Goal: Information Seeking & Learning: Check status

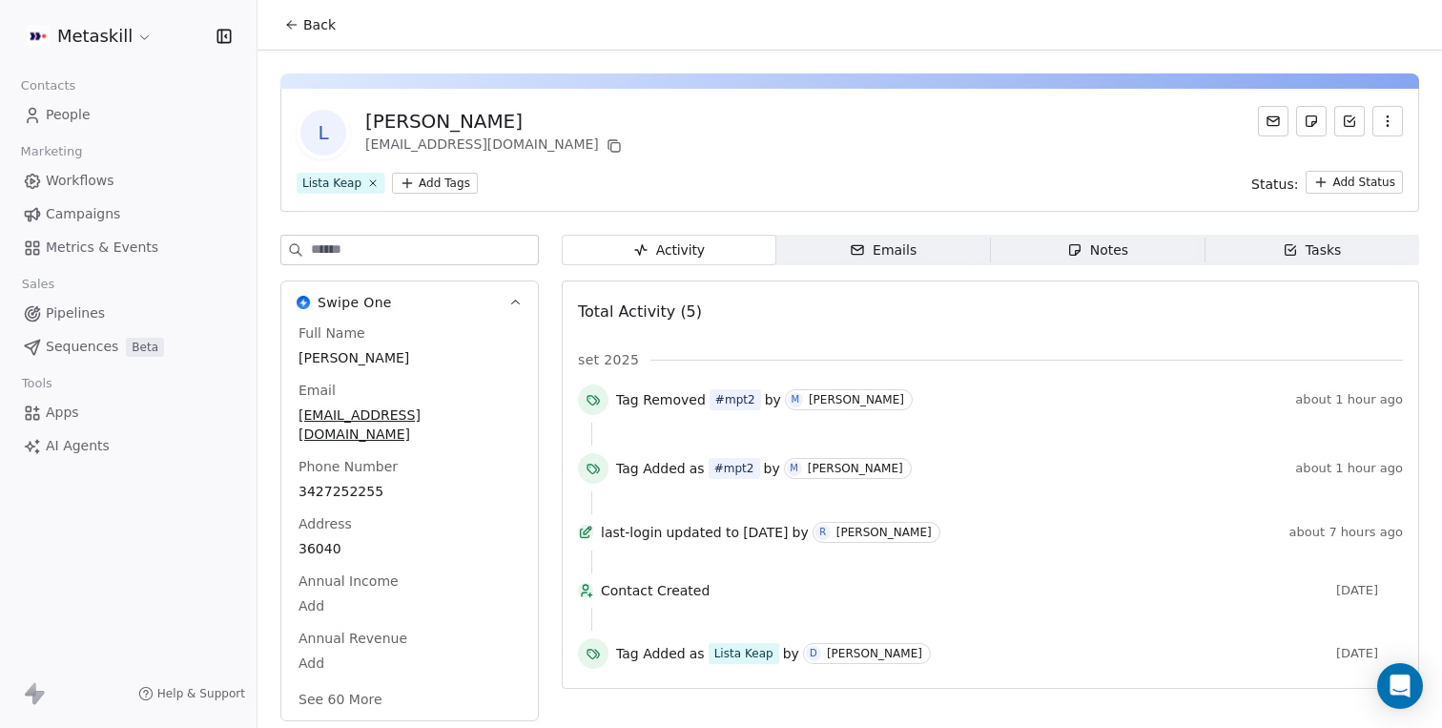
click at [298, 26] on icon at bounding box center [291, 24] width 15 height 15
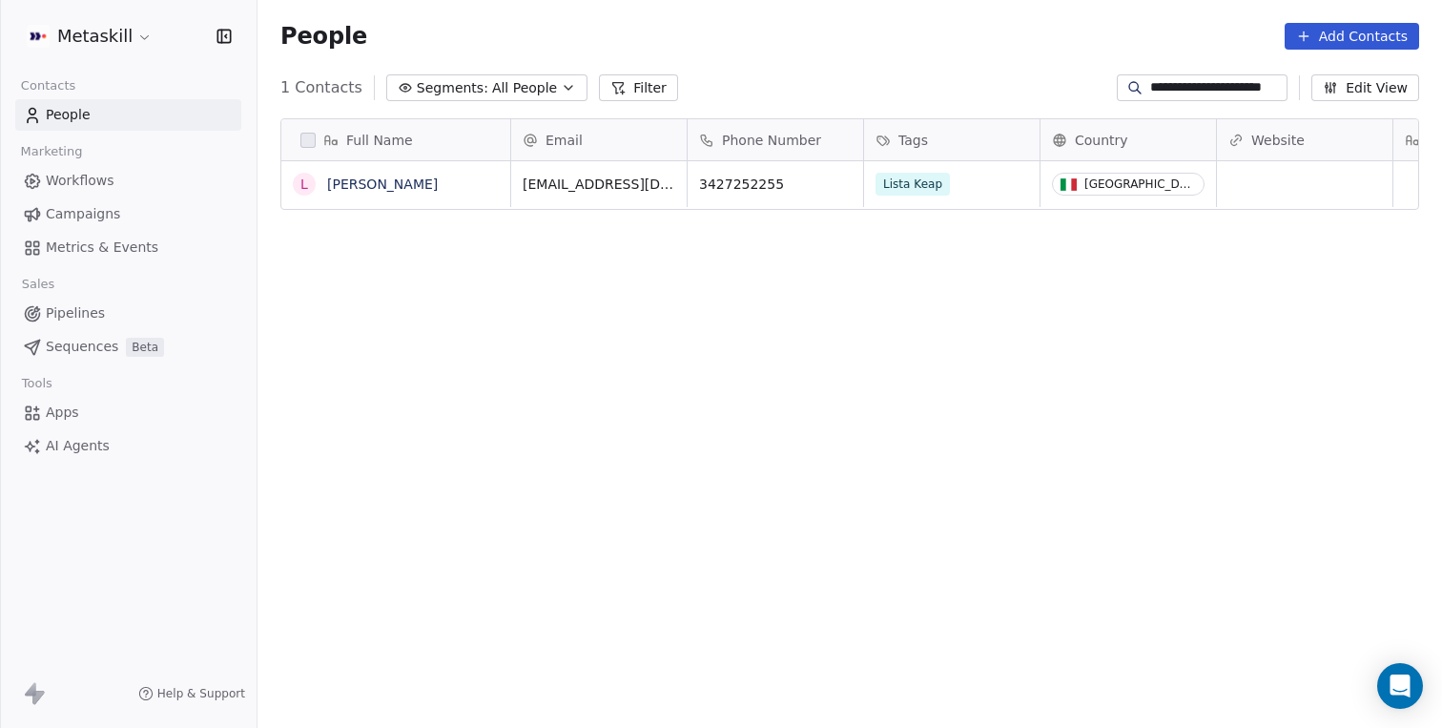
scroll to position [640, 1185]
click at [156, 114] on link "People" at bounding box center [128, 114] width 226 height 31
click at [1164, 79] on input "**********" at bounding box center [1218, 87] width 134 height 19
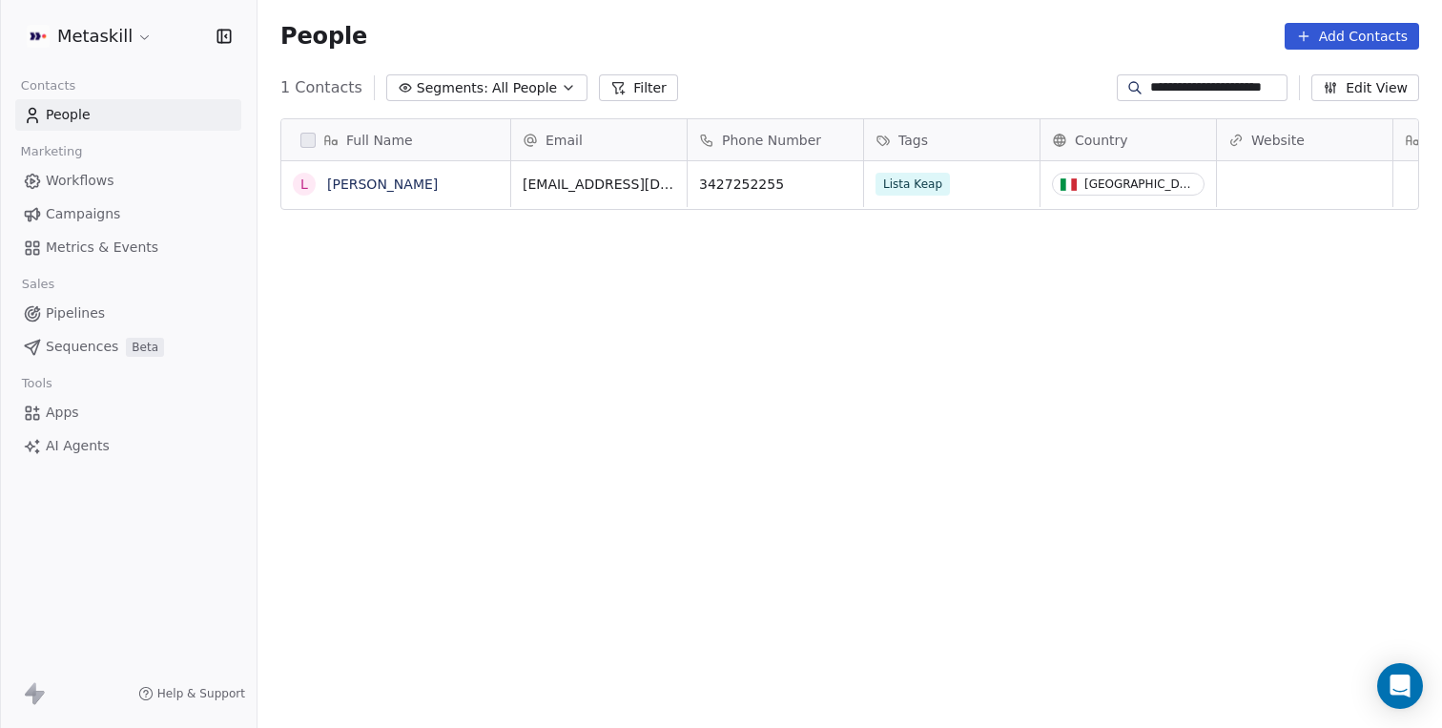
paste input
type input "**********"
click at [408, 186] on link "[PERSON_NAME]" at bounding box center [382, 183] width 111 height 15
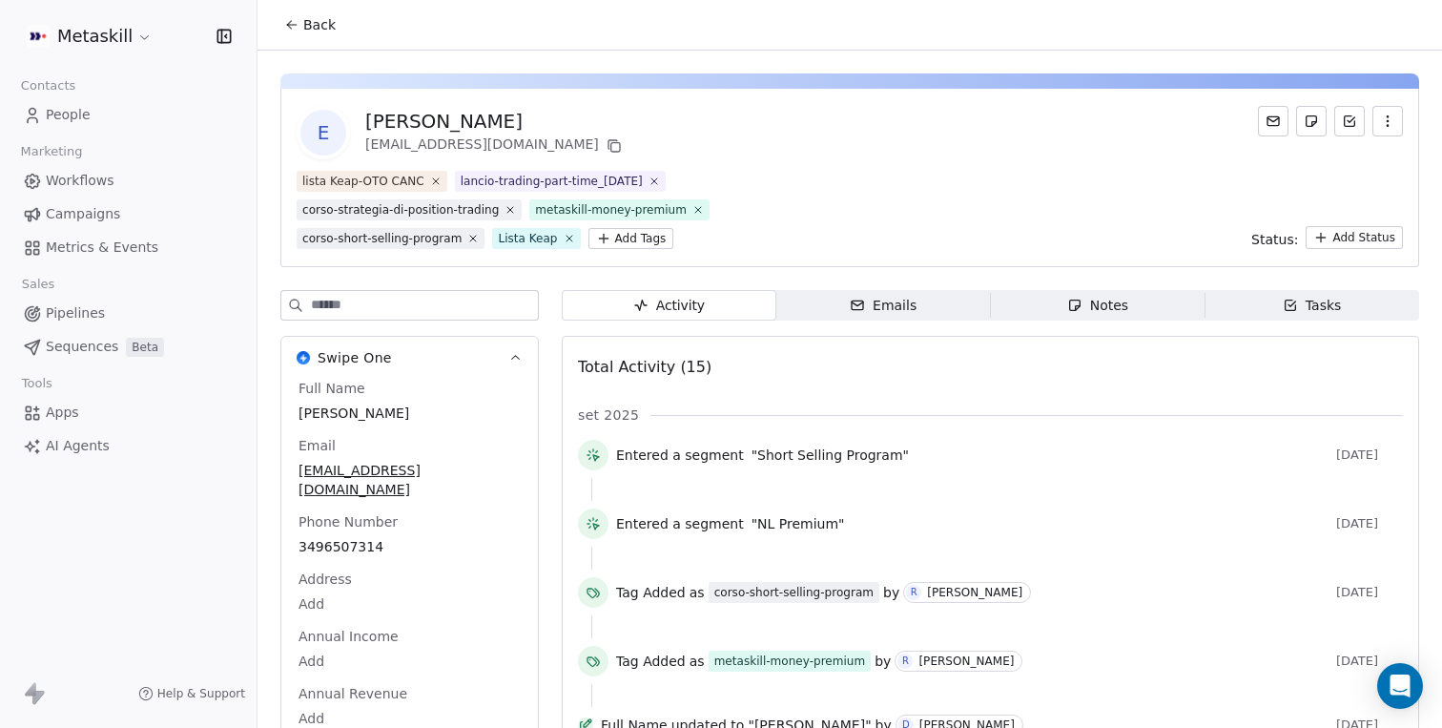
click at [105, 187] on span "Workflows" at bounding box center [80, 181] width 69 height 20
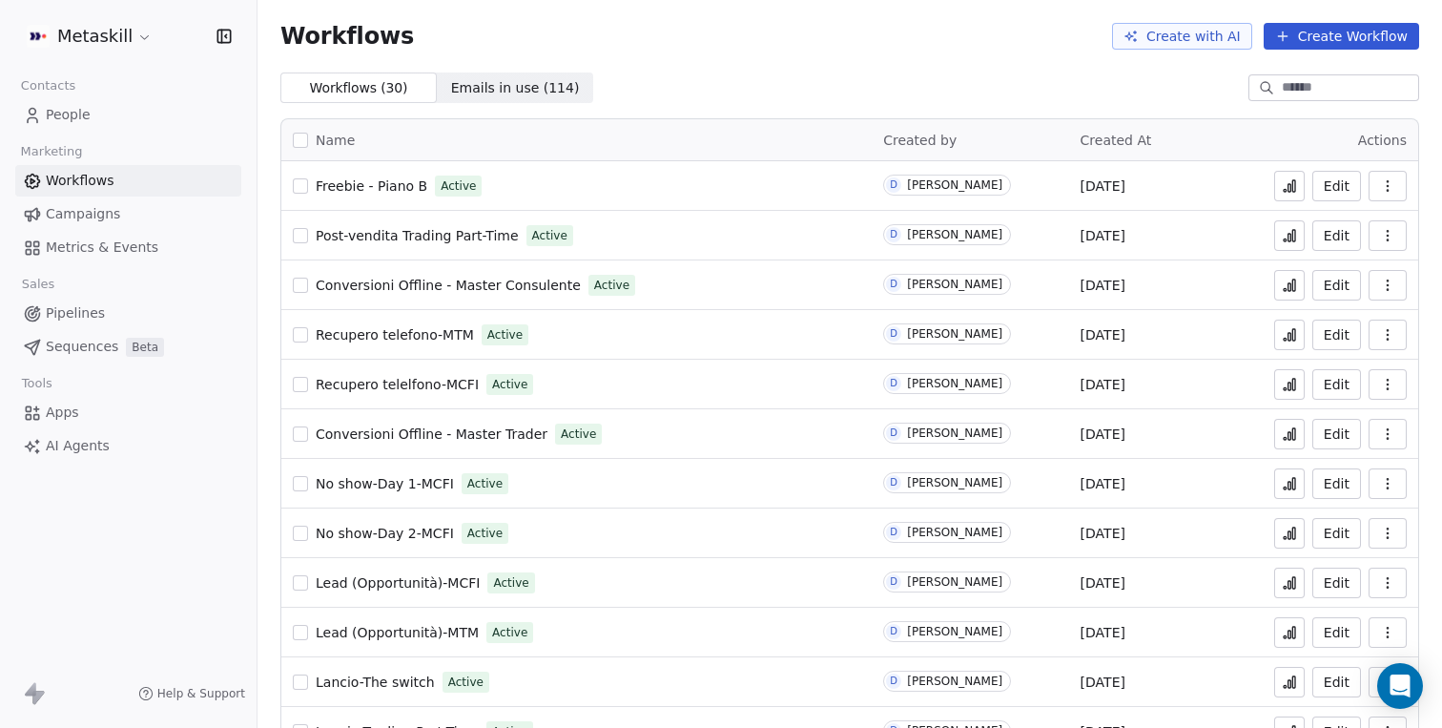
click at [120, 218] on link "Campaigns" at bounding box center [128, 213] width 226 height 31
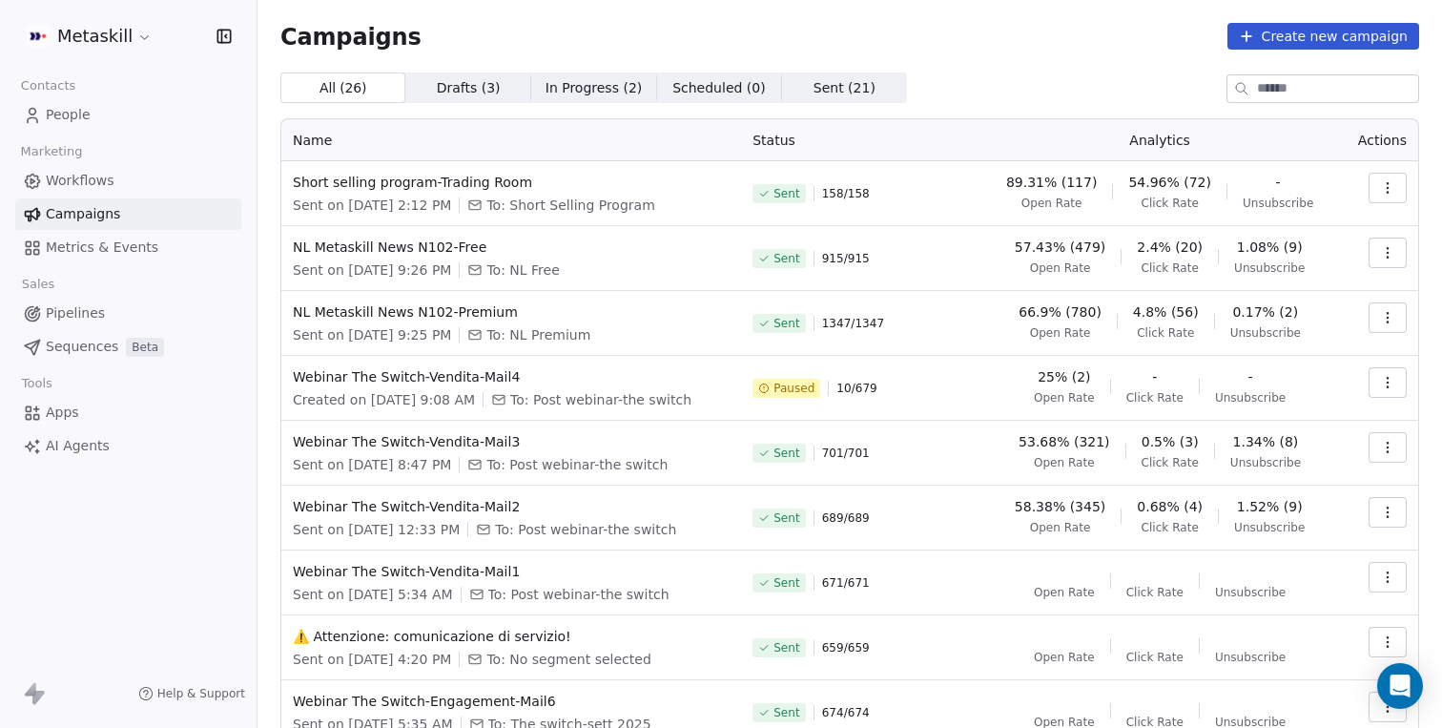
click at [1385, 185] on icon "button" at bounding box center [1387, 187] width 15 height 15
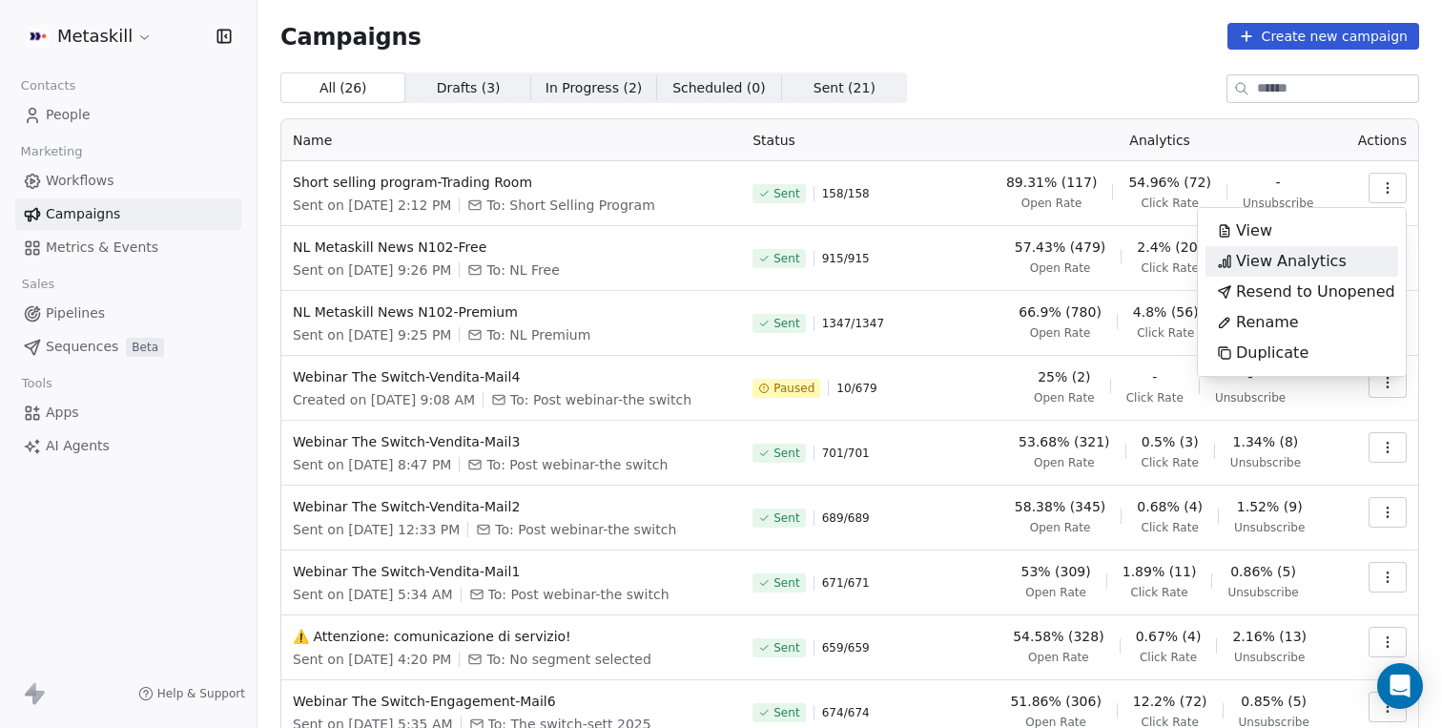
click at [1328, 265] on span "View Analytics" at bounding box center [1291, 261] width 111 height 23
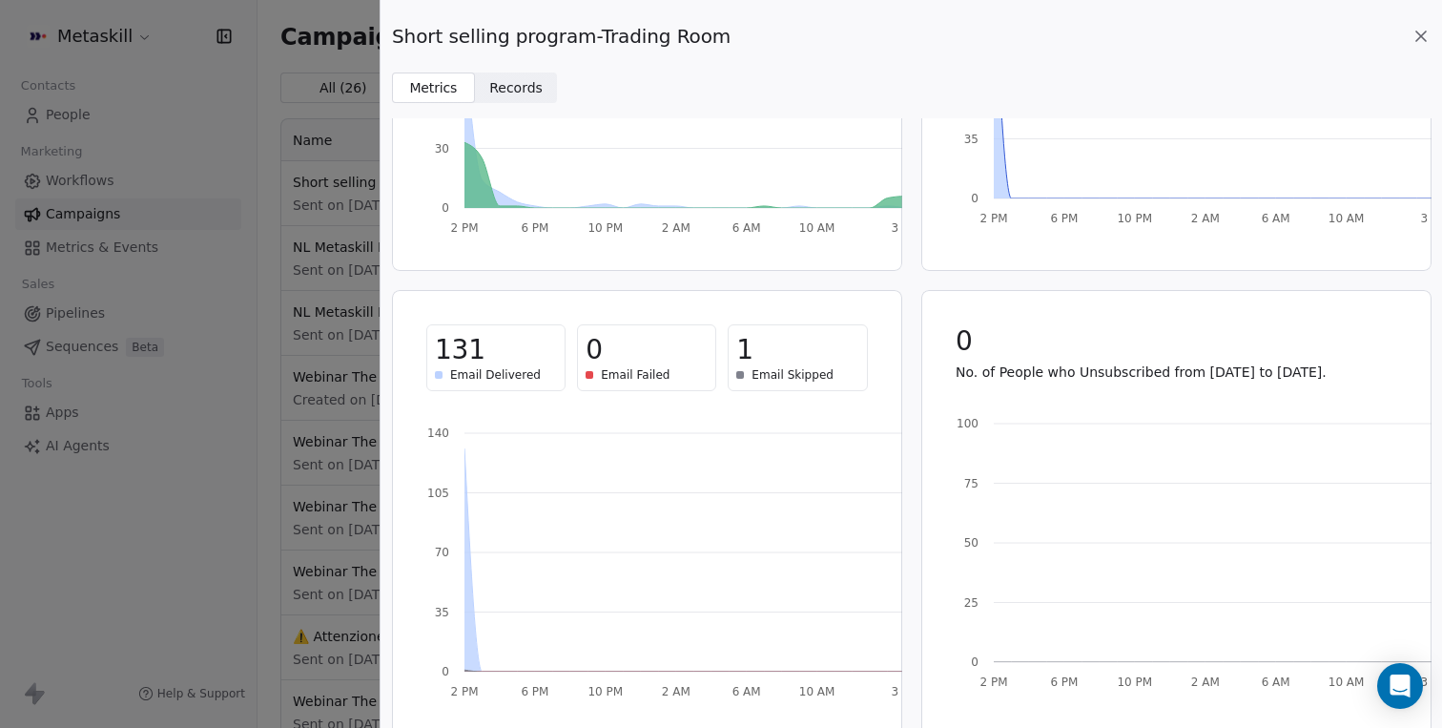
scroll to position [321, 0]
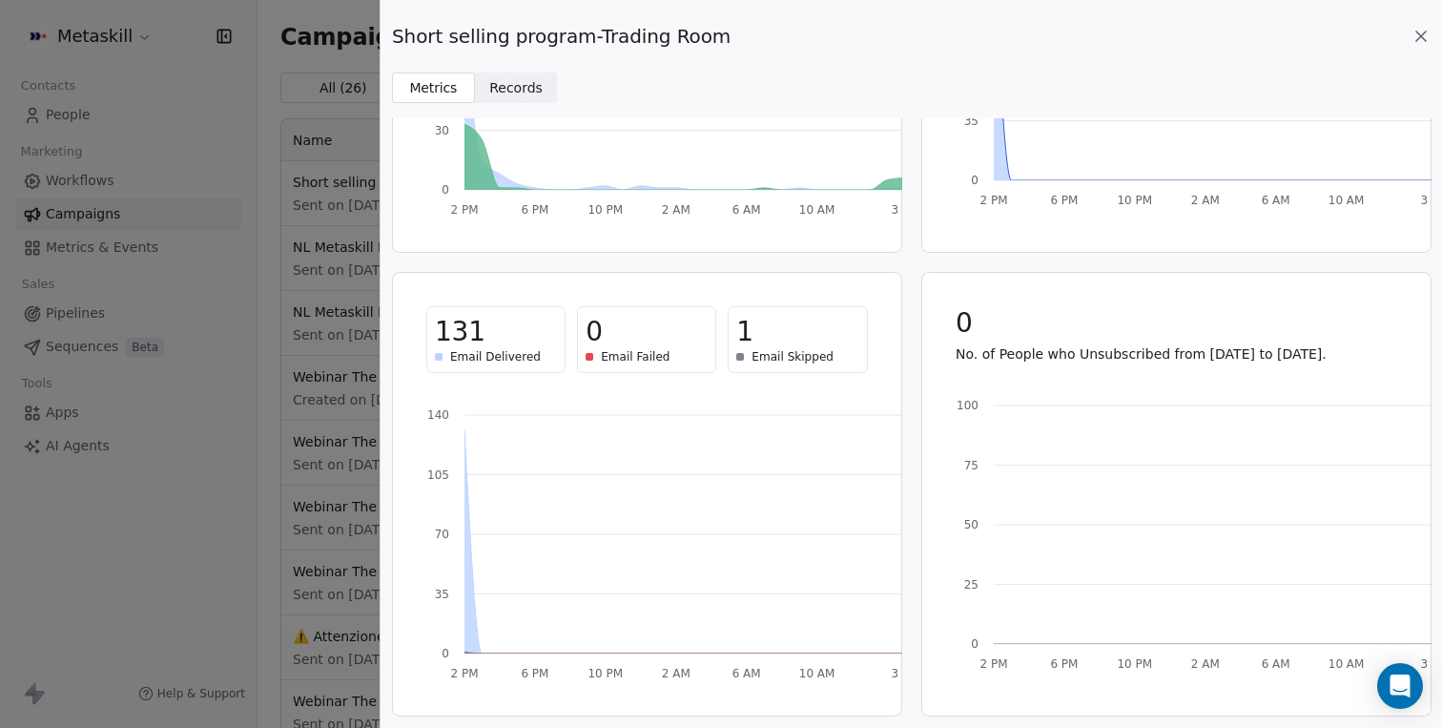
click at [486, 345] on div "131" at bounding box center [496, 332] width 122 height 34
click at [458, 337] on span "131" at bounding box center [460, 332] width 51 height 34
click at [469, 359] on span "Email Delivered" at bounding box center [495, 356] width 91 height 15
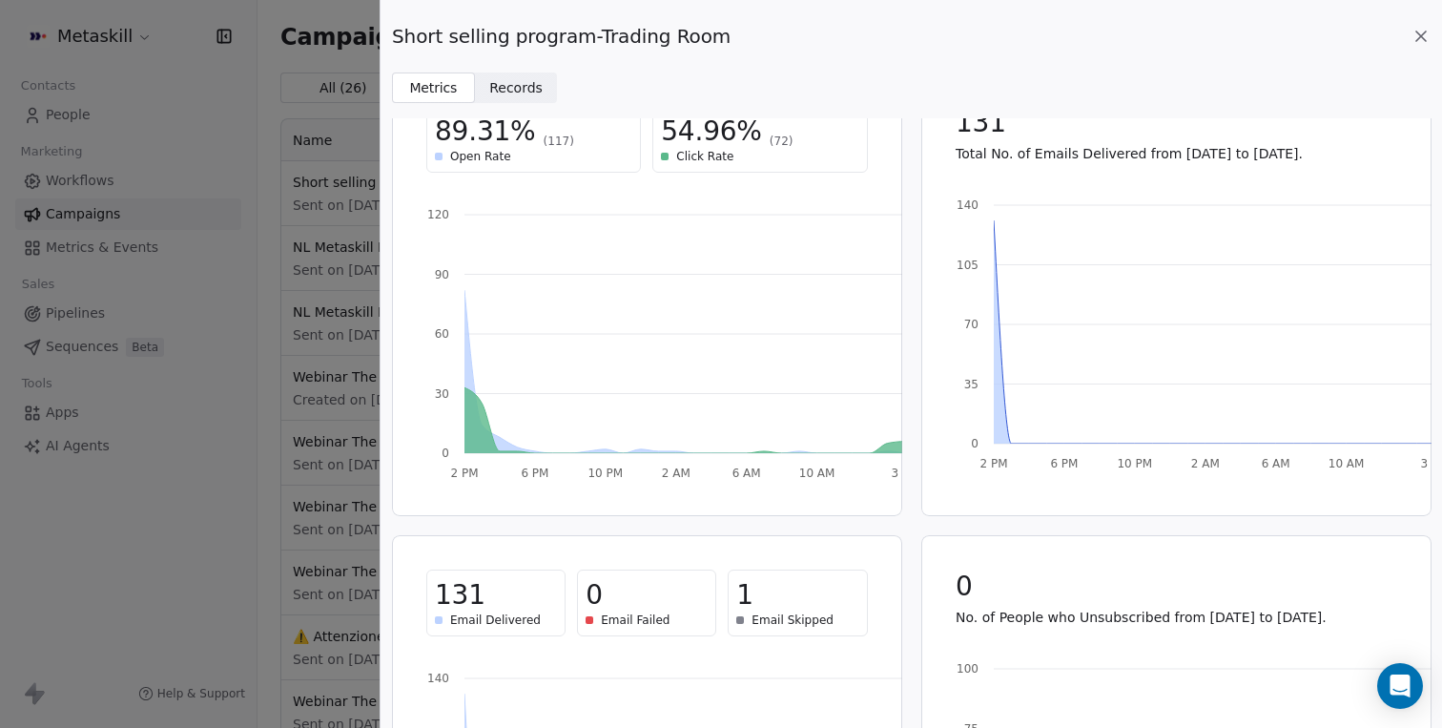
scroll to position [0, 0]
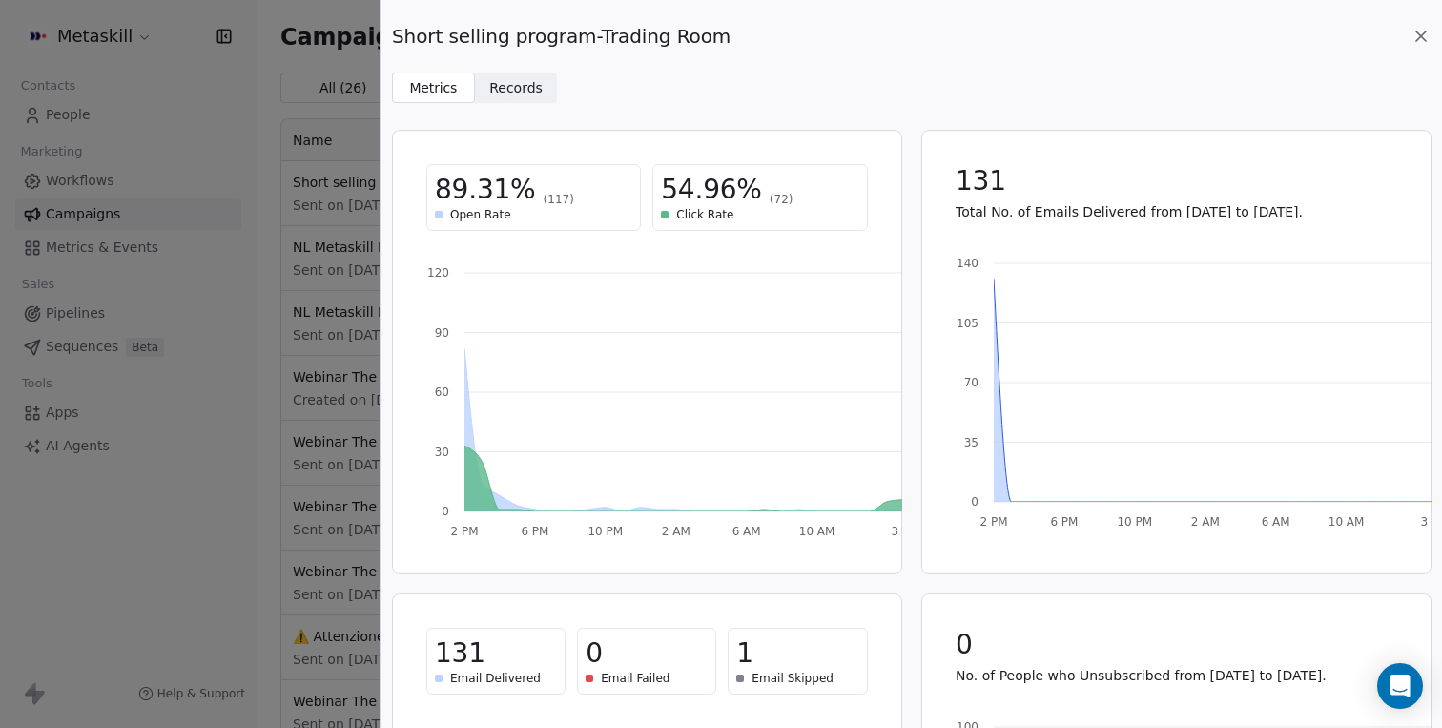
click at [515, 82] on span "Records" at bounding box center [515, 88] width 53 height 20
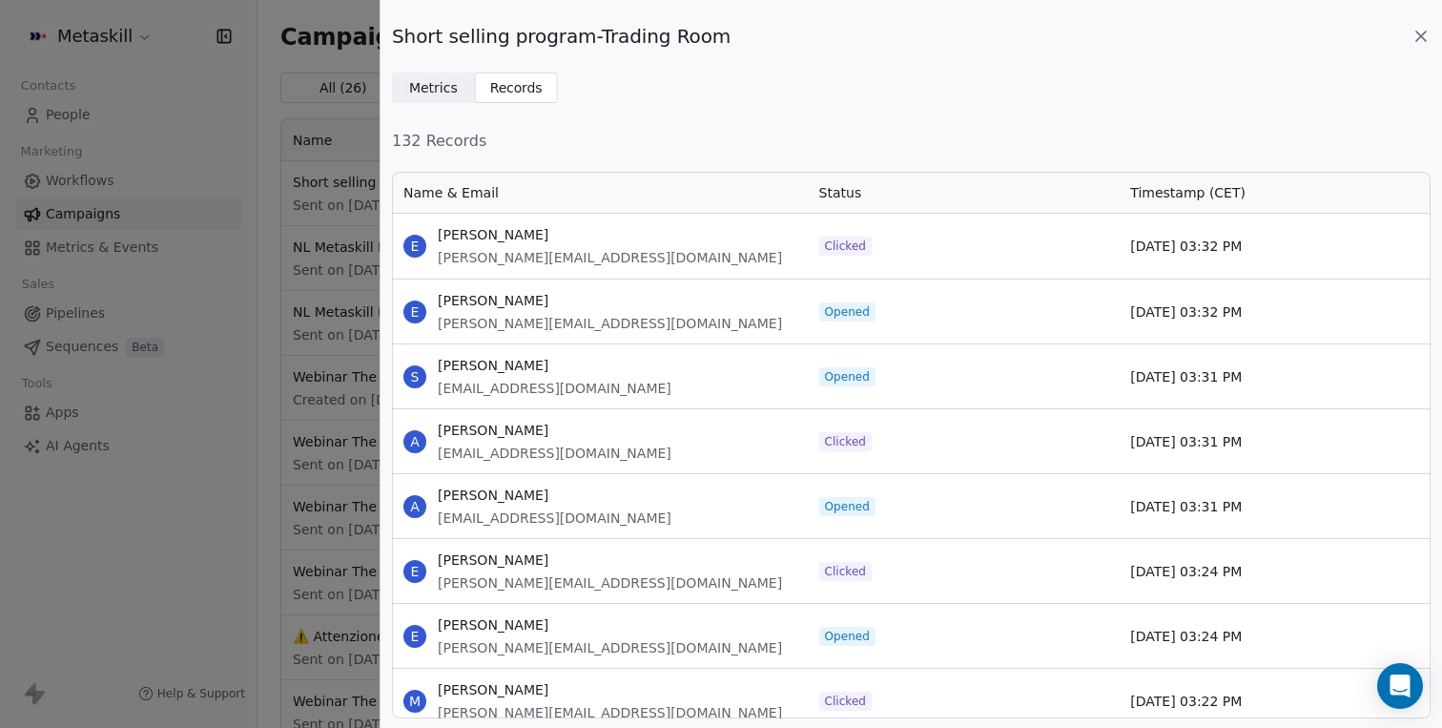
scroll to position [158, 0]
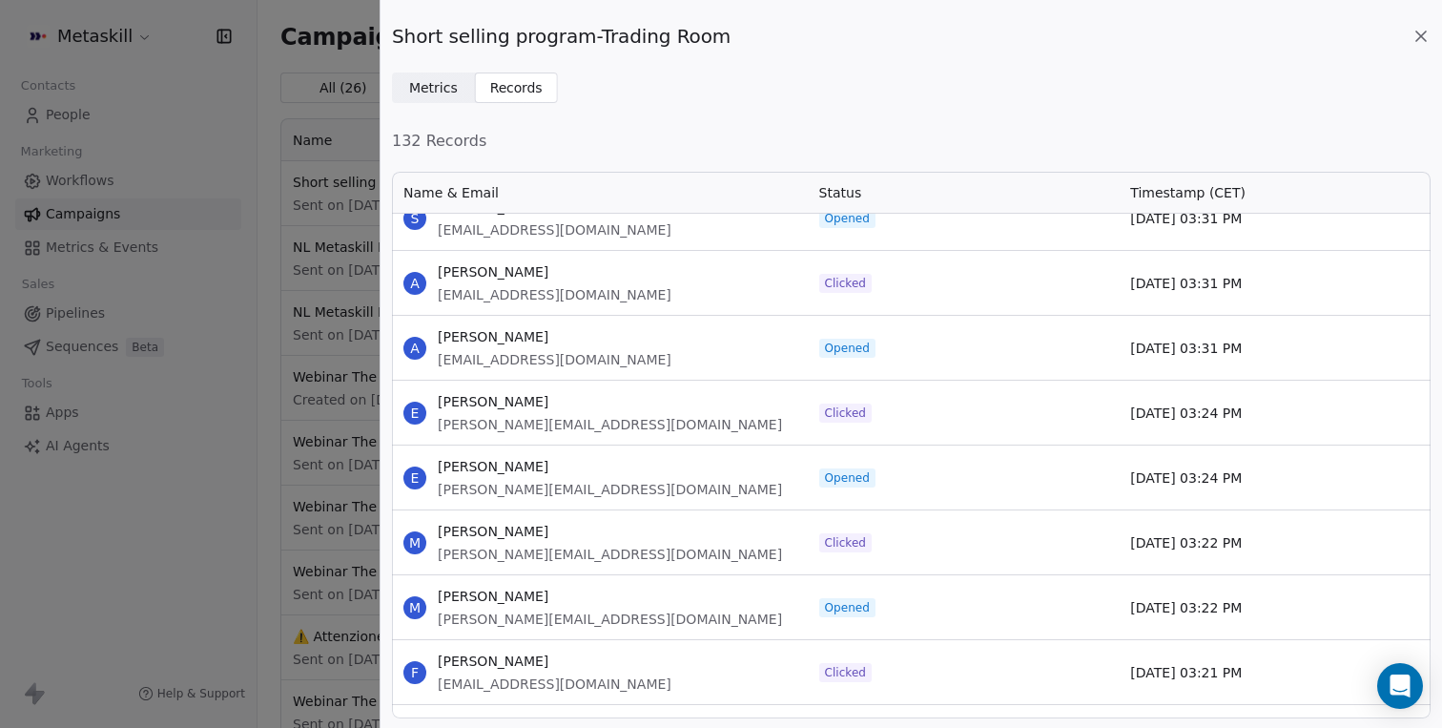
click at [229, 89] on div "Short selling program-Trading Room Metrics Metrics Records Records 132 Records …" at bounding box center [721, 364] width 1442 height 728
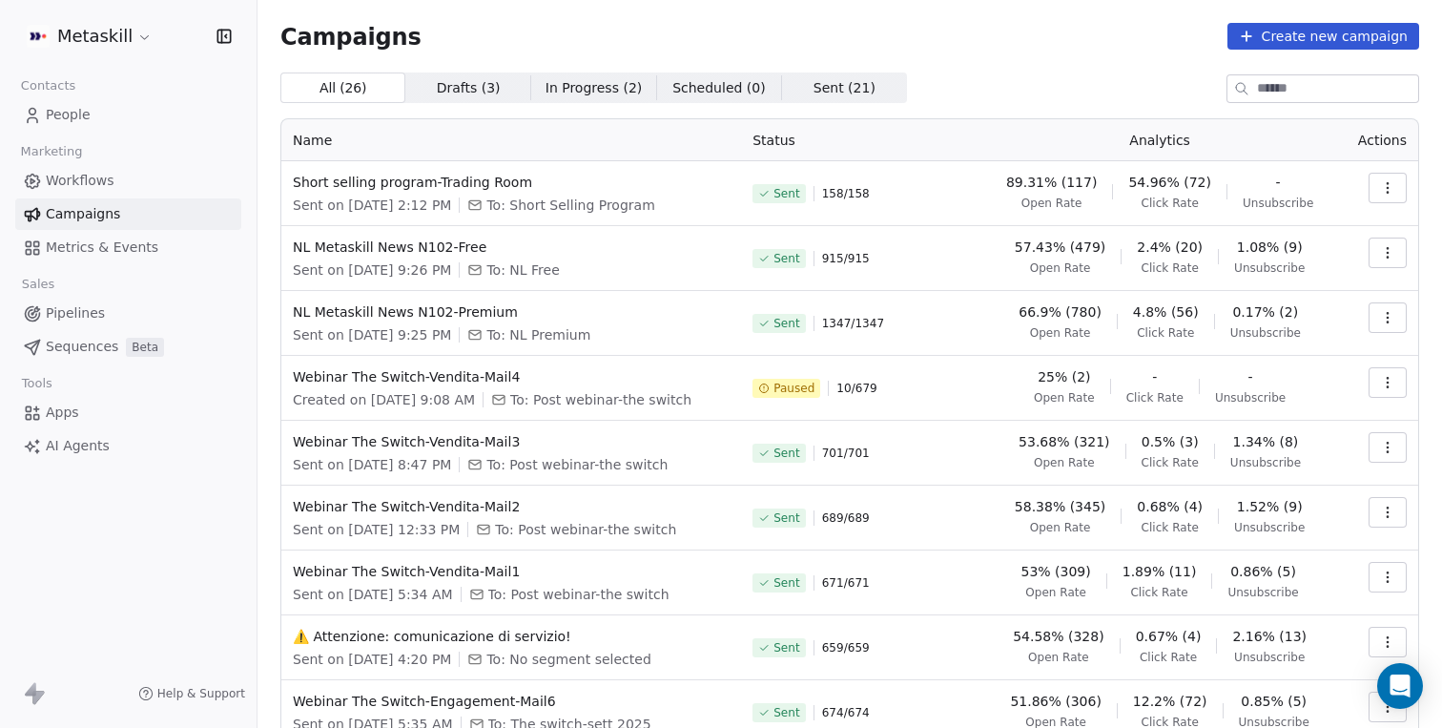
click at [75, 110] on span "People" at bounding box center [68, 115] width 45 height 20
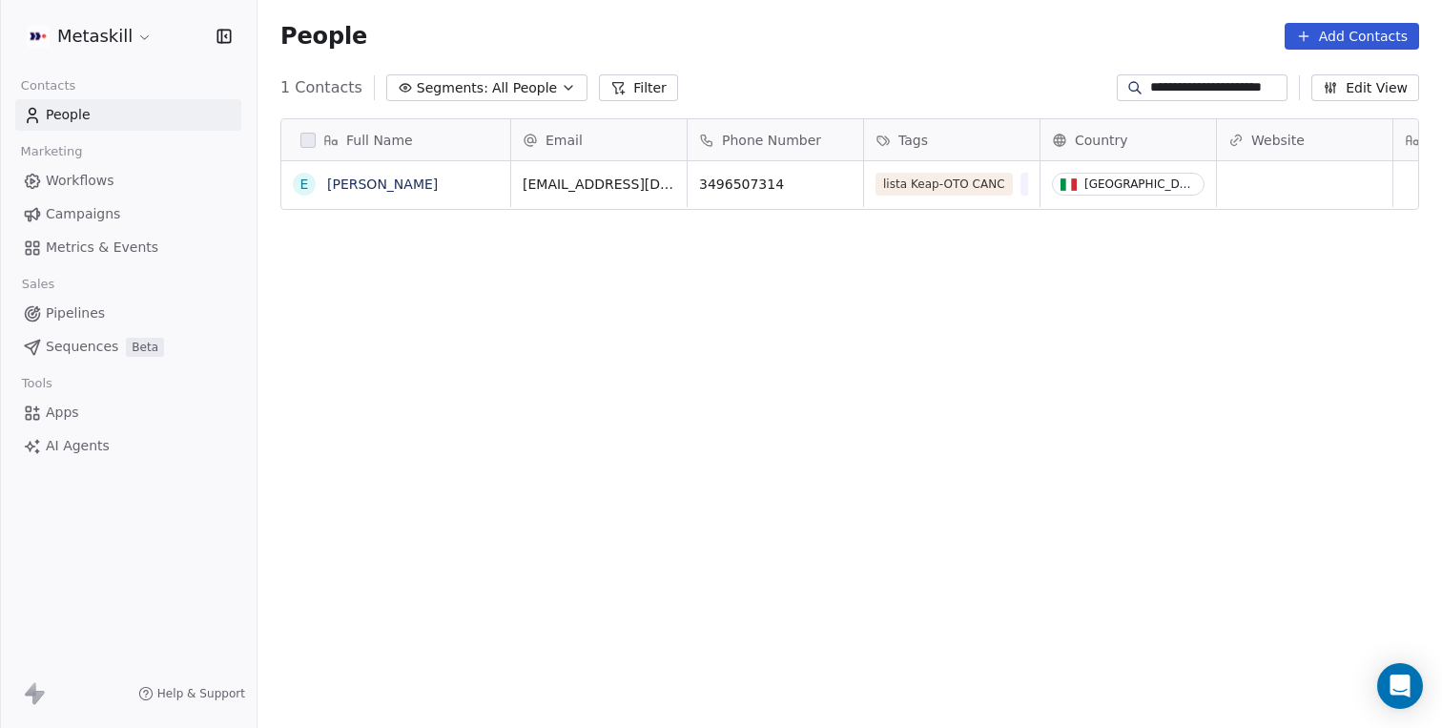
scroll to position [640, 1185]
